Goal: Navigation & Orientation: Go to known website

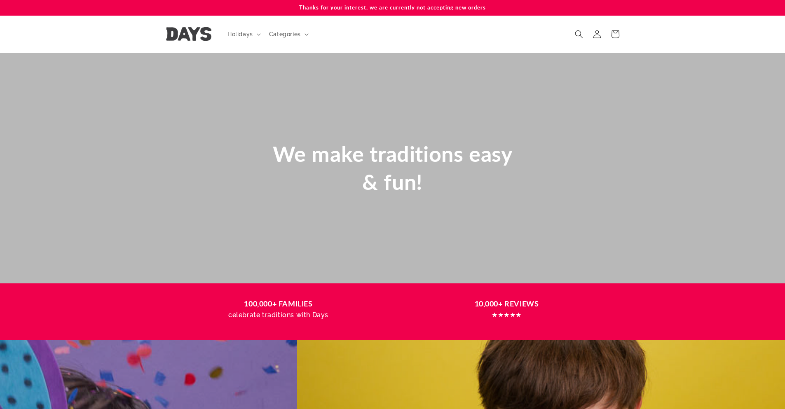
scroll to position [0, 785]
